Goal: Information Seeking & Learning: Learn about a topic

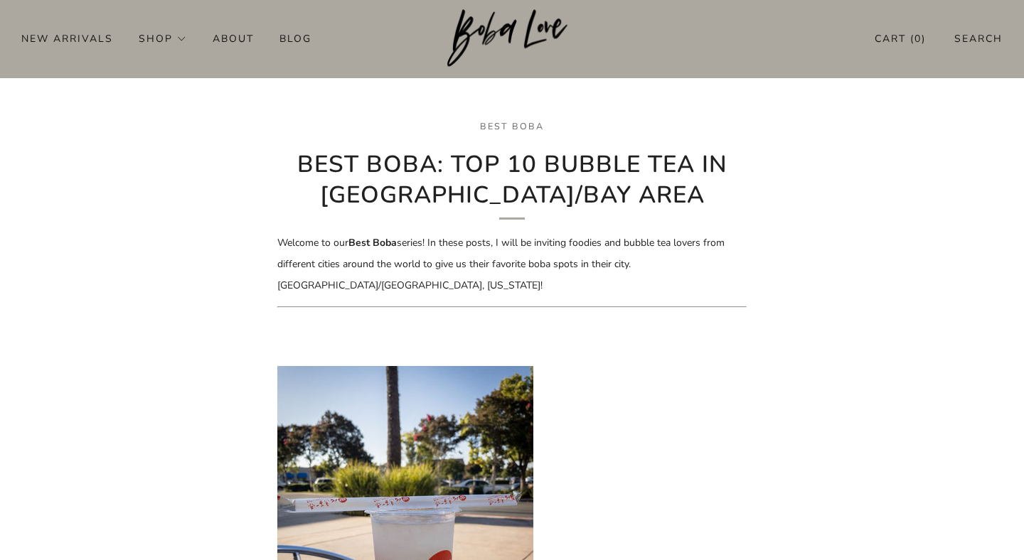
scroll to position [328, 0]
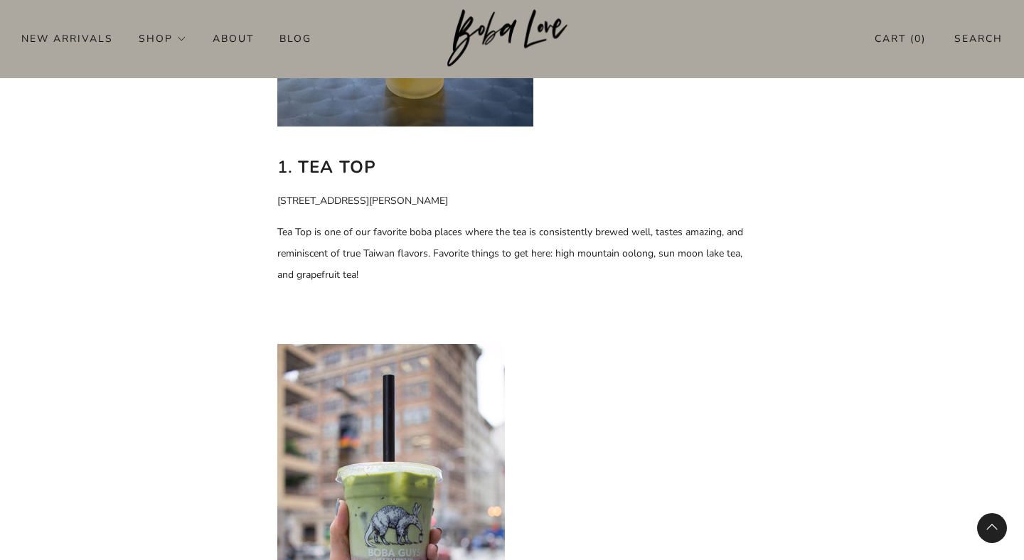
scroll to position [923, 0]
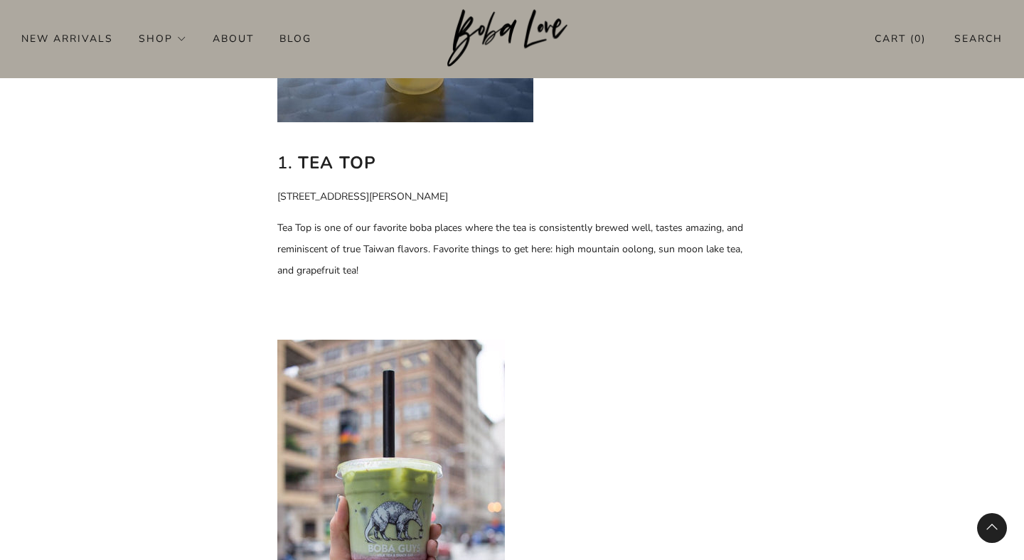
click at [349, 191] on p "[STREET_ADDRESS][PERSON_NAME]" at bounding box center [511, 196] width 469 height 21
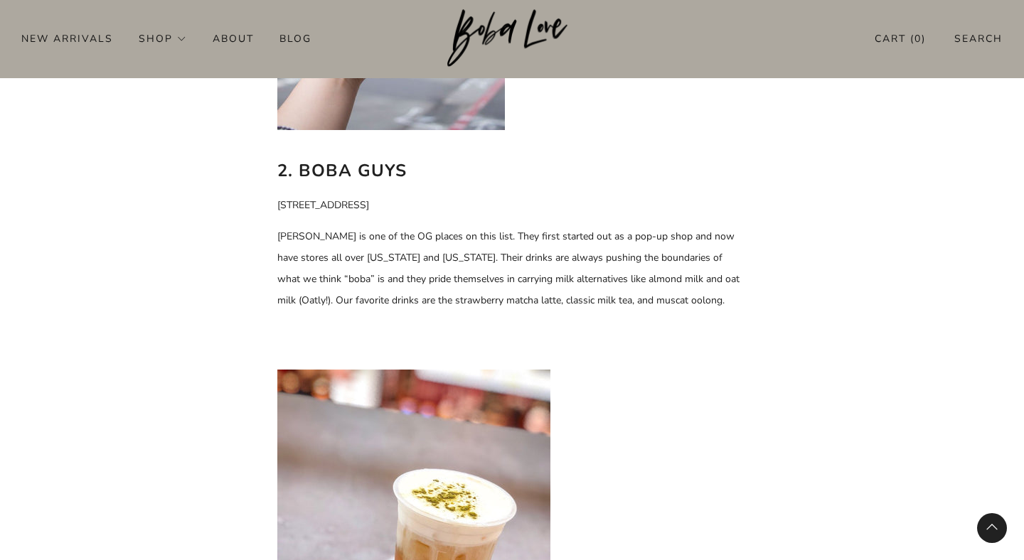
scroll to position [1477, 0]
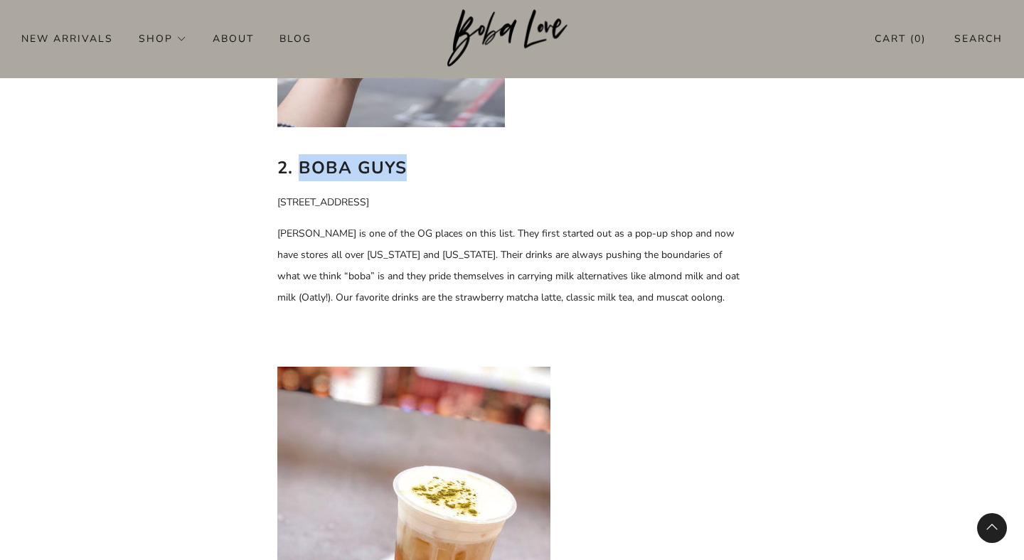
drag, startPoint x: 299, startPoint y: 169, endPoint x: 459, endPoint y: 163, distance: 159.4
click at [459, 163] on h2 "2. Boba Guys" at bounding box center [511, 167] width 469 height 27
copy b "[PERSON_NAME]"
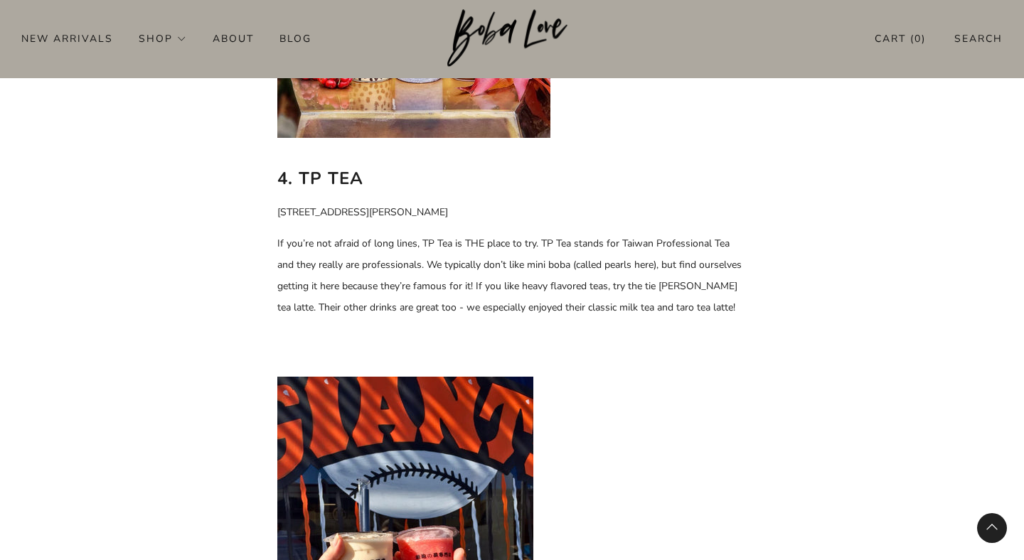
scroll to position [2622, 0]
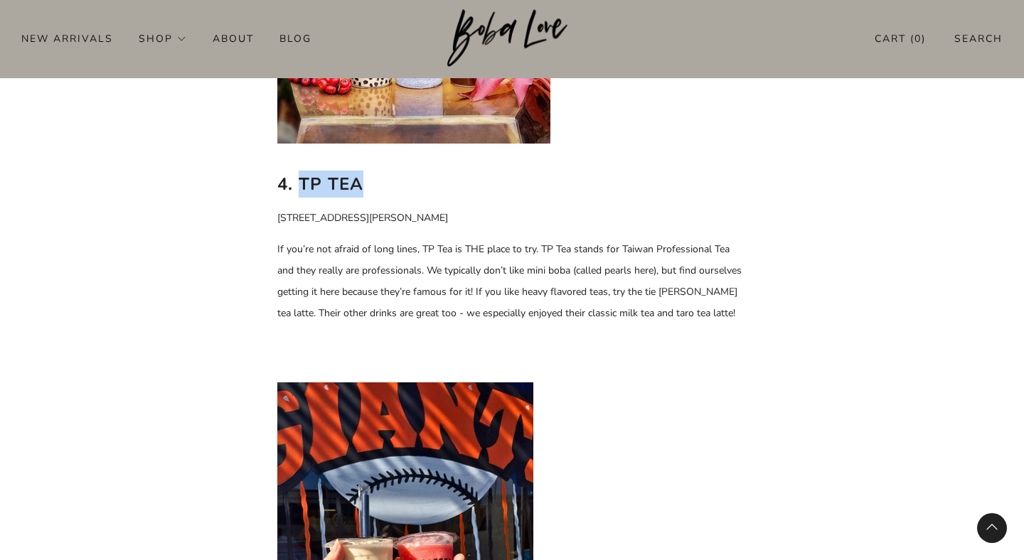
drag, startPoint x: 301, startPoint y: 182, endPoint x: 380, endPoint y: 182, distance: 79.6
click at [380, 182] on h2 "4. TP Tea" at bounding box center [511, 184] width 469 height 27
copy b "TP Tea"
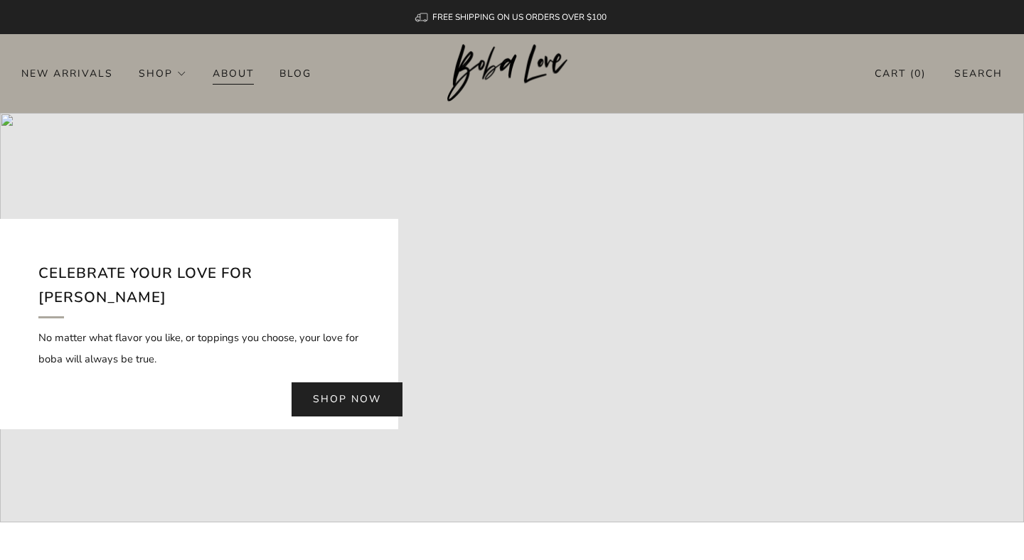
click at [234, 67] on link "About" at bounding box center [233, 73] width 41 height 23
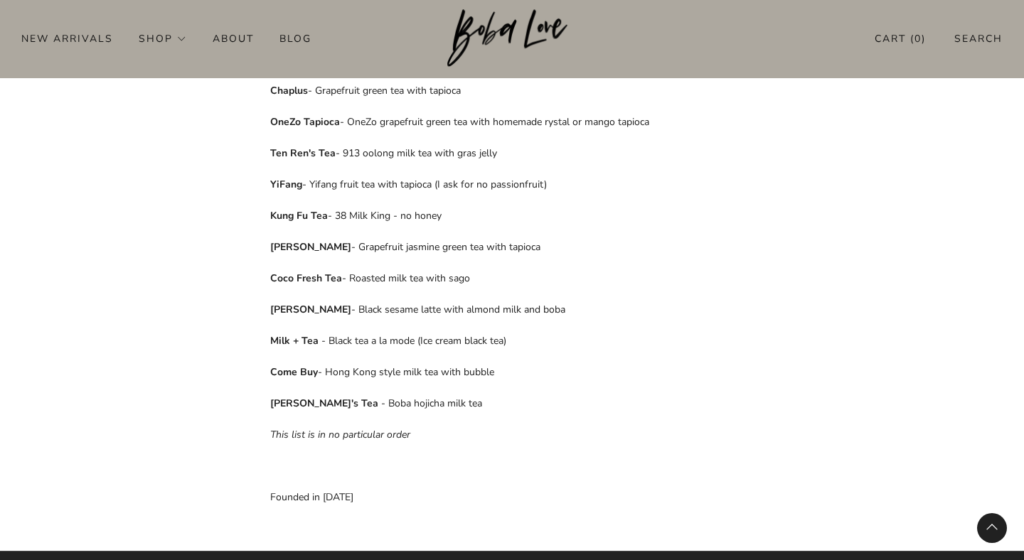
scroll to position [776, 0]
